Goal: Transaction & Acquisition: Purchase product/service

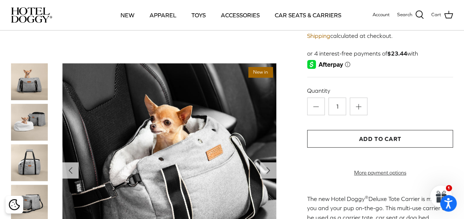
scroll to position [76, 0]
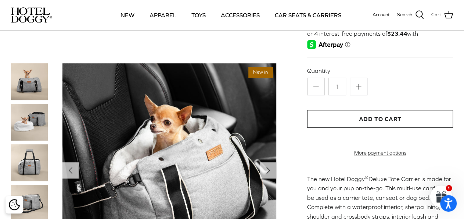
click at [19, 119] on img at bounding box center [29, 122] width 37 height 37
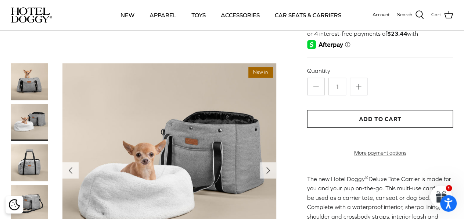
click at [28, 154] on img at bounding box center [29, 162] width 37 height 37
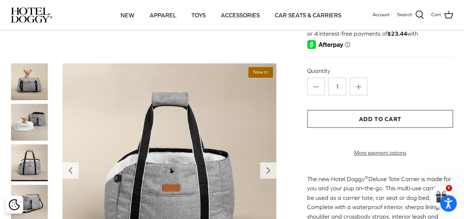
click at [28, 172] on img at bounding box center [29, 162] width 37 height 37
click at [32, 194] on img at bounding box center [29, 203] width 37 height 37
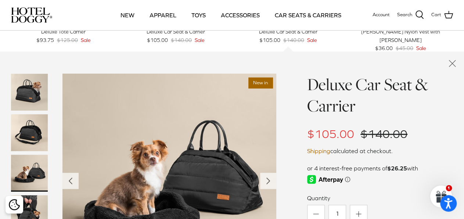
scroll to position [650, 0]
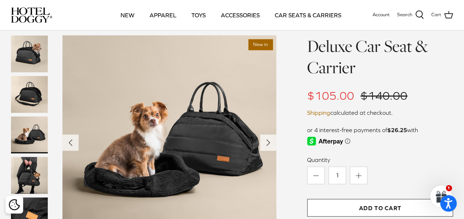
click at [25, 101] on img at bounding box center [29, 94] width 37 height 37
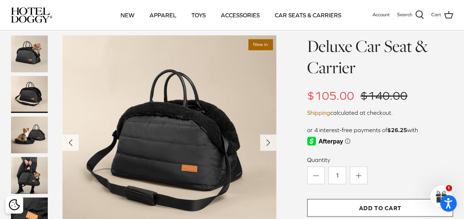
click at [29, 65] on img at bounding box center [29, 53] width 37 height 37
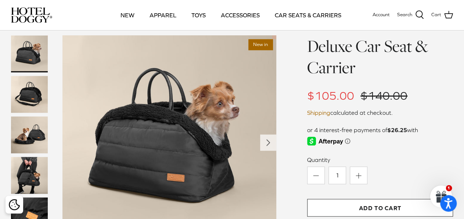
click at [31, 186] on img at bounding box center [29, 175] width 37 height 37
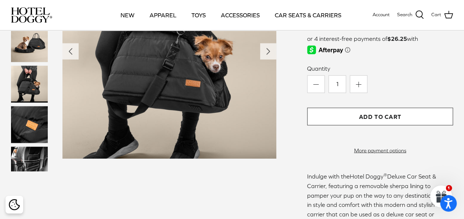
scroll to position [764, 0]
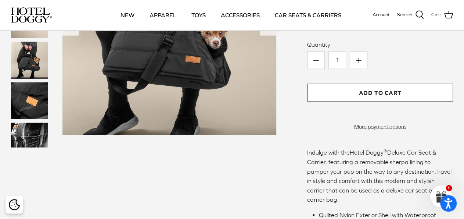
click at [28, 145] on img at bounding box center [29, 135] width 37 height 25
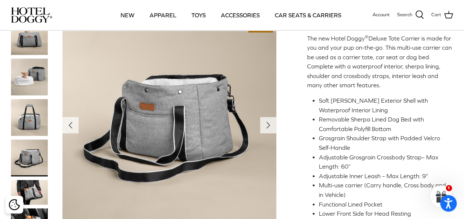
scroll to position [229, 0]
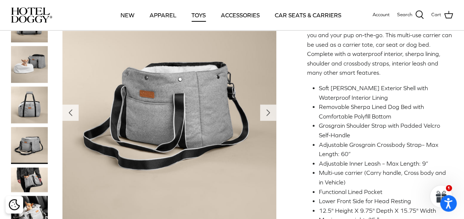
click at [198, 14] on link "TOYS" at bounding box center [199, 15] width 28 height 25
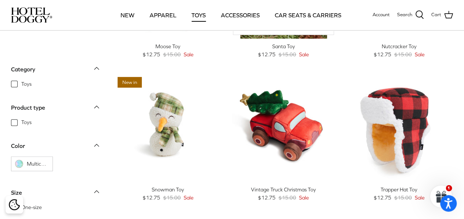
scroll to position [115, 0]
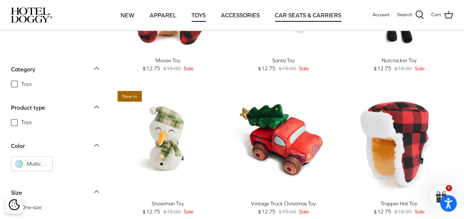
click at [288, 16] on link "CAR SEATS & CARRIERS" at bounding box center [308, 15] width 80 height 25
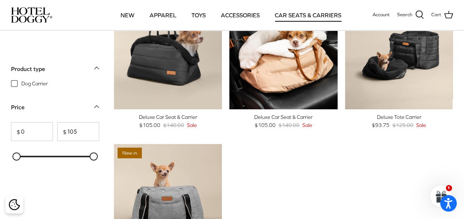
scroll to position [38, 0]
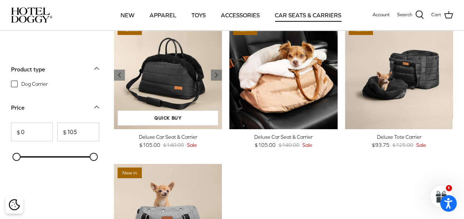
click at [170, 72] on img "Deluxe Car Seat & Carrier" at bounding box center [168, 75] width 108 height 108
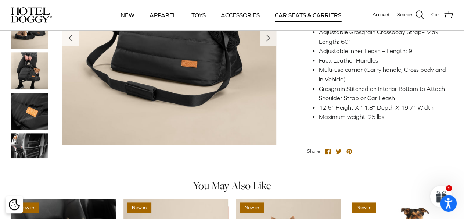
scroll to position [153, 0]
